Goal: Navigation & Orientation: Find specific page/section

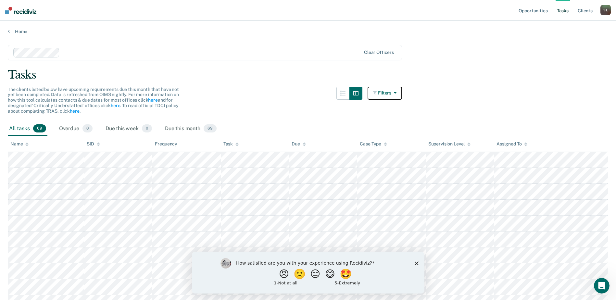
click at [389, 93] on button "Filters" at bounding box center [385, 93] width 34 height 13
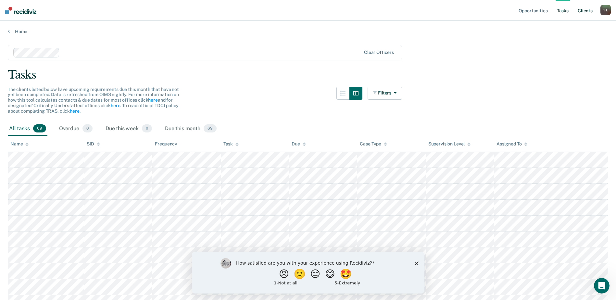
click at [583, 11] on link "Client s" at bounding box center [585, 10] width 18 height 21
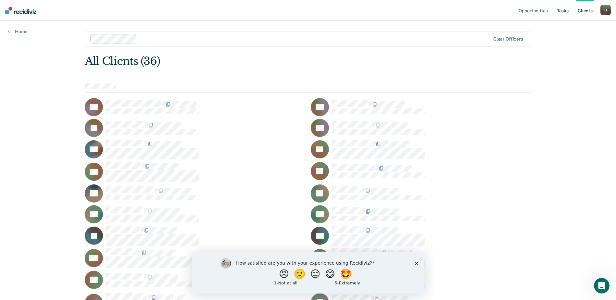
click at [556, 9] on link "Tasks" at bounding box center [563, 10] width 14 height 21
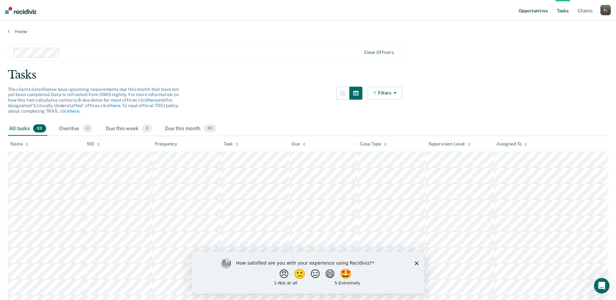
click at [537, 12] on link "Opportunities" at bounding box center [532, 10] width 31 height 21
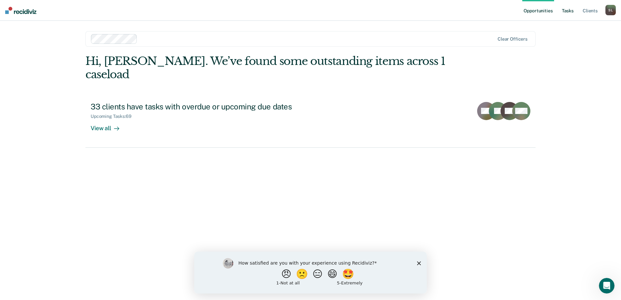
click at [568, 10] on link "Tasks" at bounding box center [567, 10] width 14 height 21
